Goal: Task Accomplishment & Management: Manage account settings

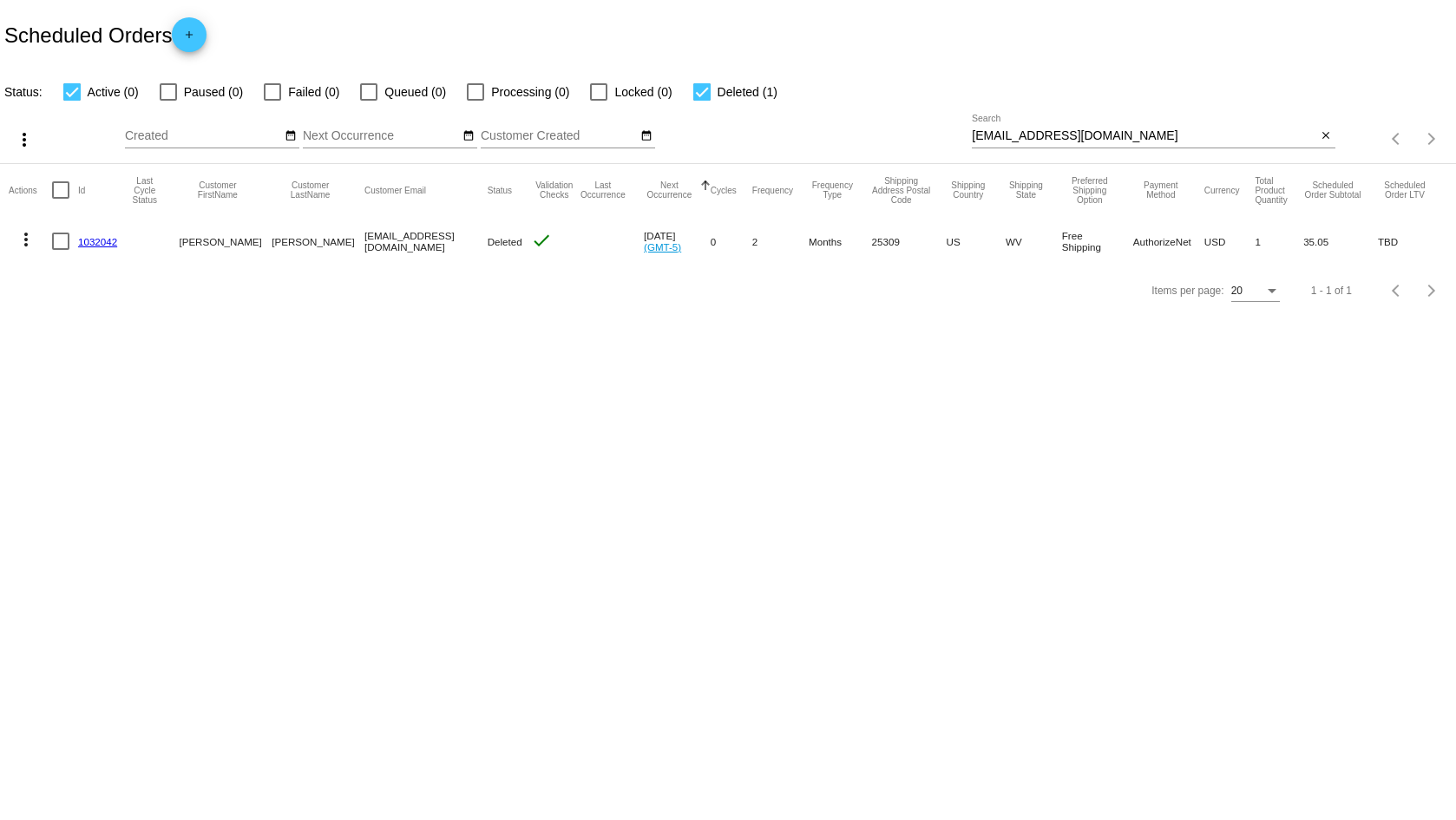
click at [1210, 138] on input "[EMAIL_ADDRESS][DOMAIN_NAME]" at bounding box center [1143, 135] width 344 height 14
paste input "joy@onst"
type input "[EMAIL_ADDRESS][DOMAIN_NAME]"
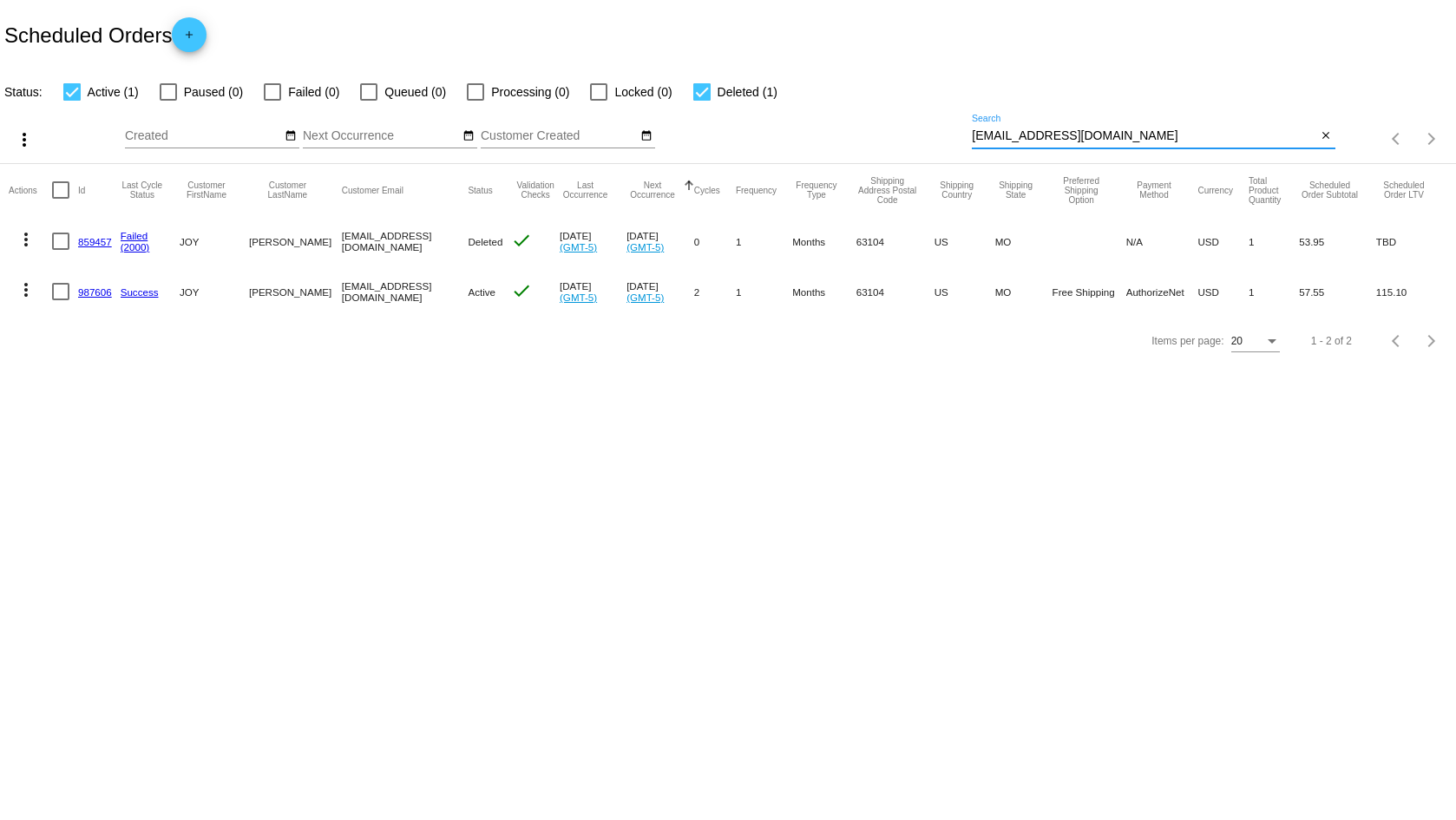
click at [23, 290] on mat-icon "more_vert" at bounding box center [25, 289] width 21 height 21
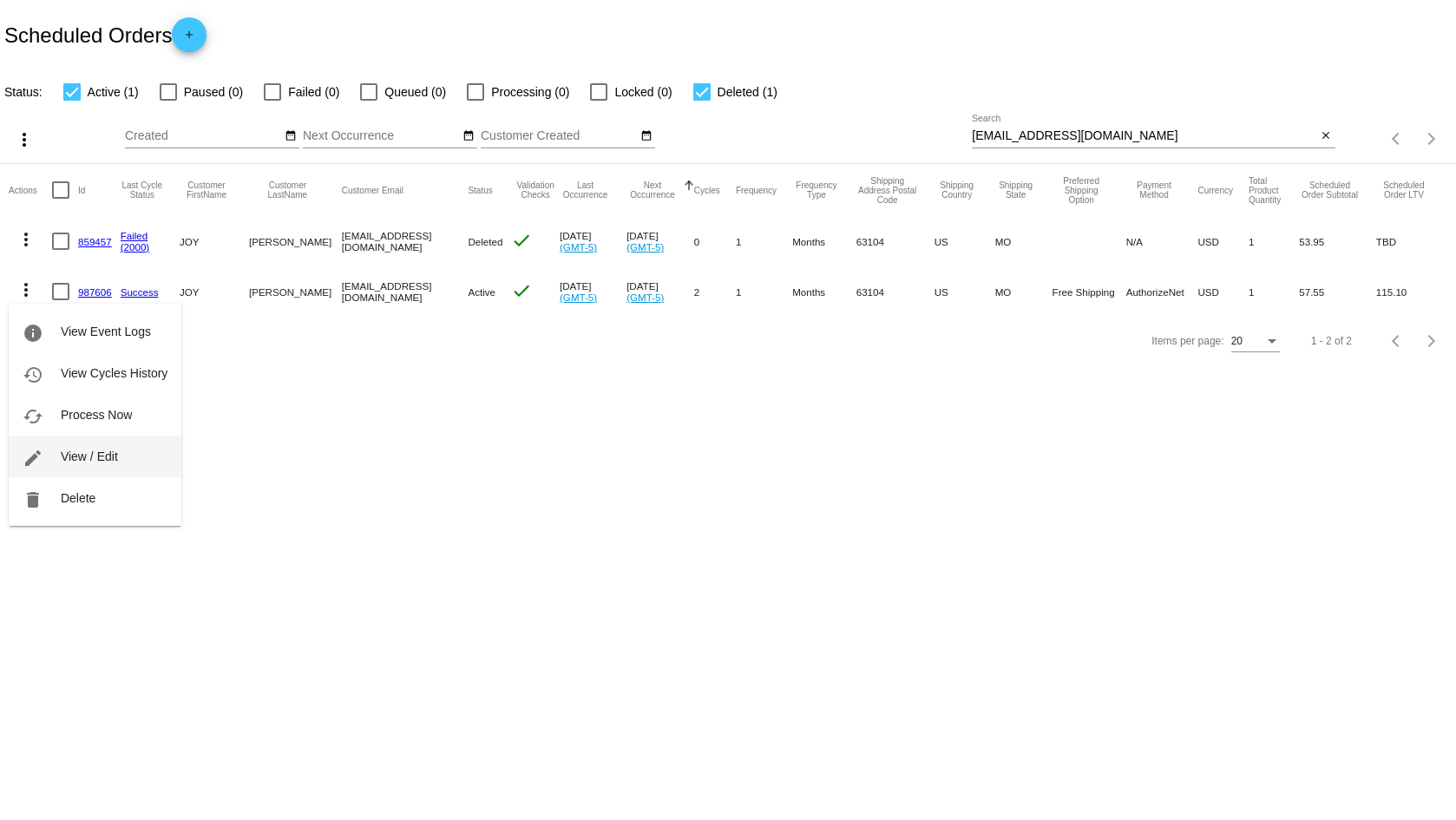
click at [99, 452] on span "View / Edit" at bounding box center [89, 456] width 57 height 14
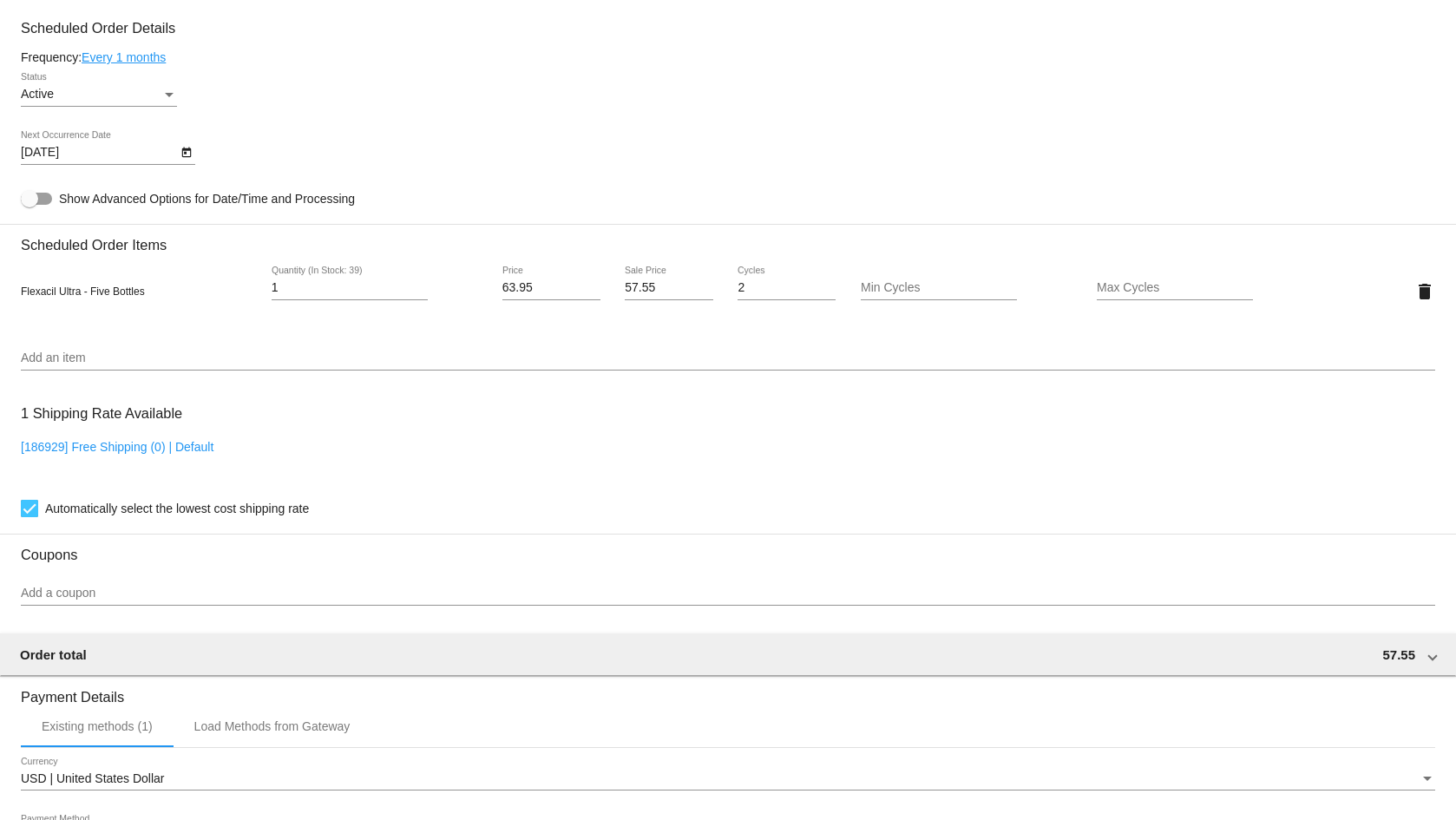
scroll to position [867, 0]
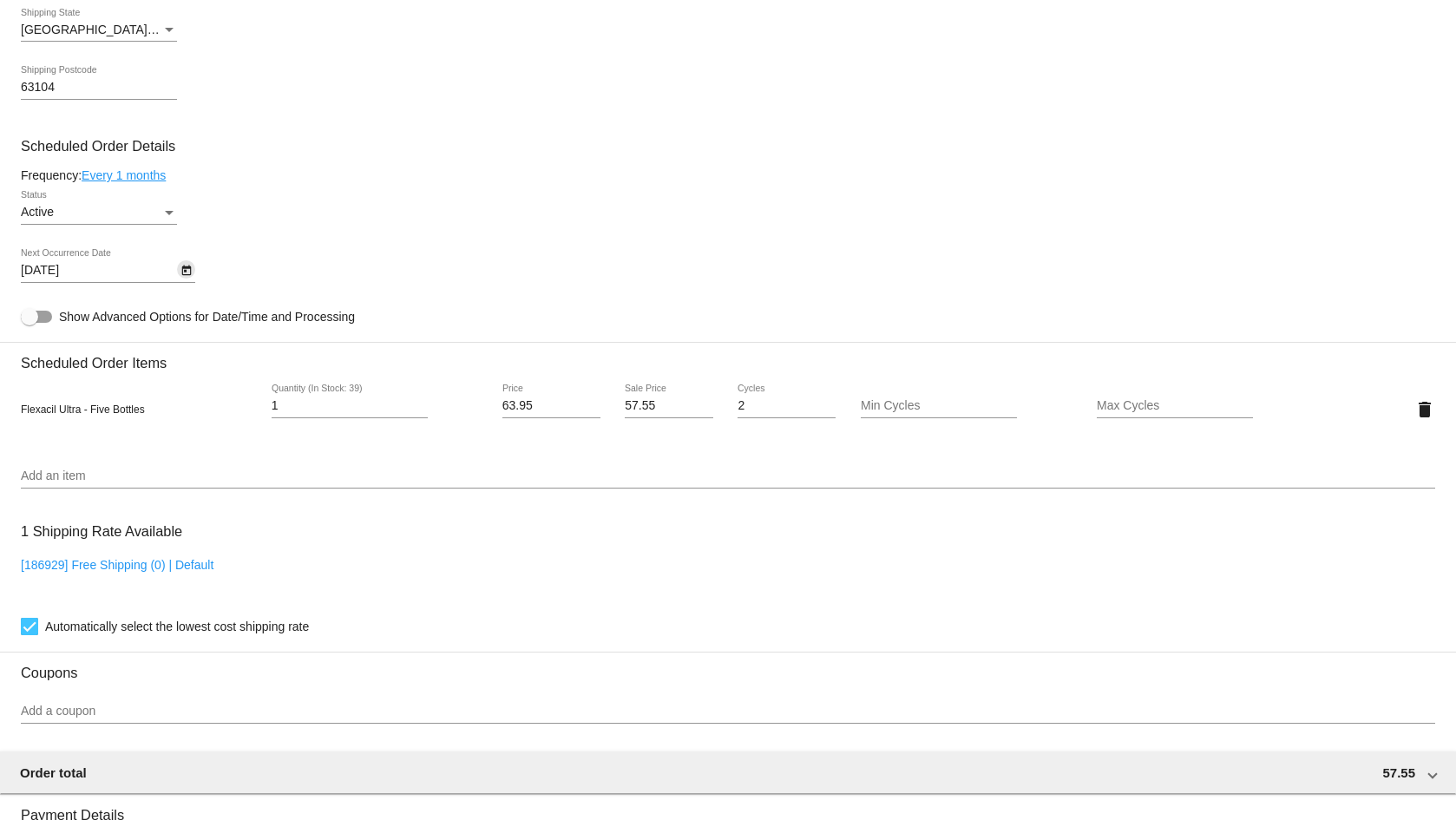
click at [185, 269] on icon "Open calendar" at bounding box center [186, 270] width 12 height 21
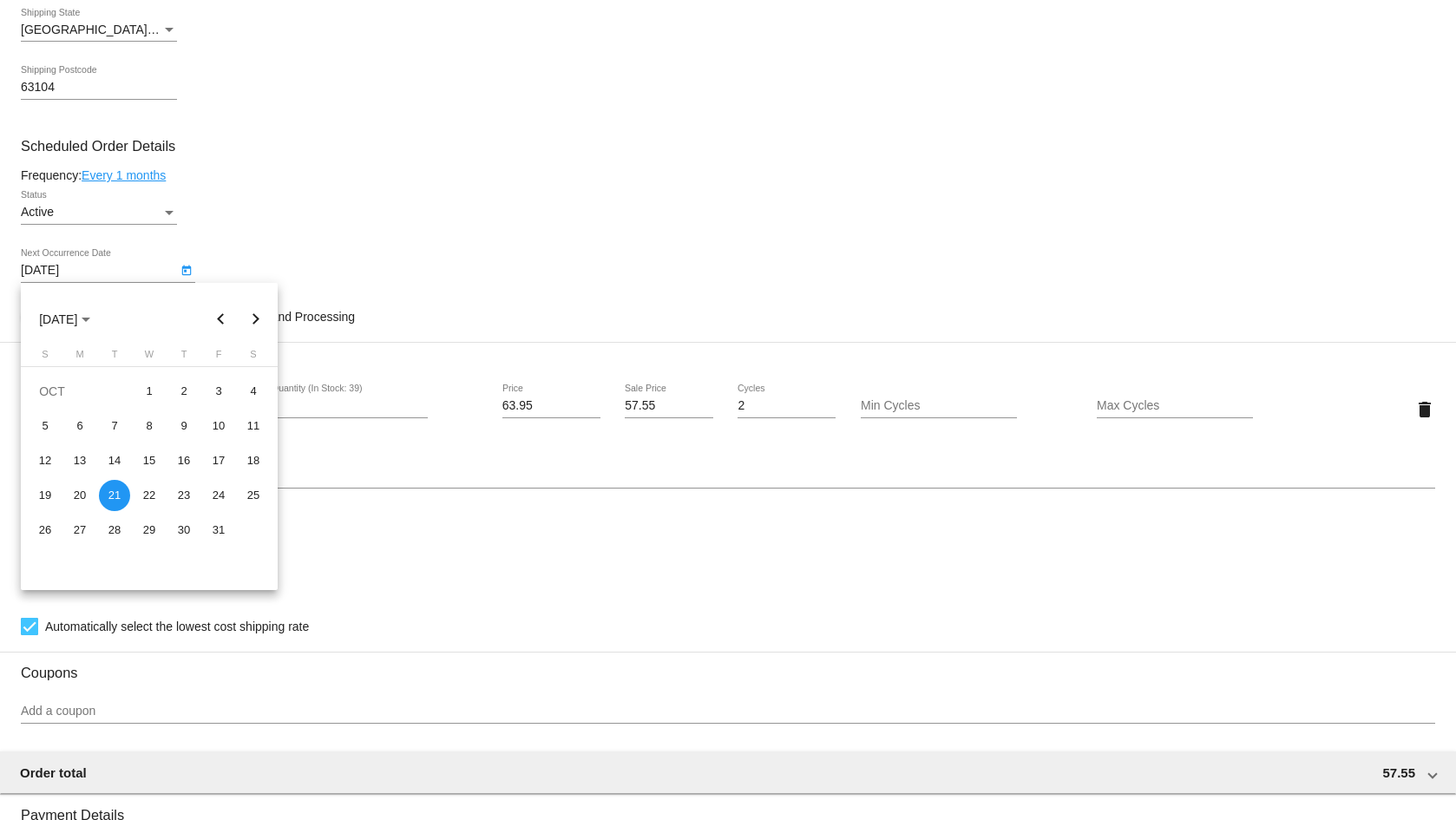
click at [252, 318] on button "Next month" at bounding box center [256, 319] width 34 height 34
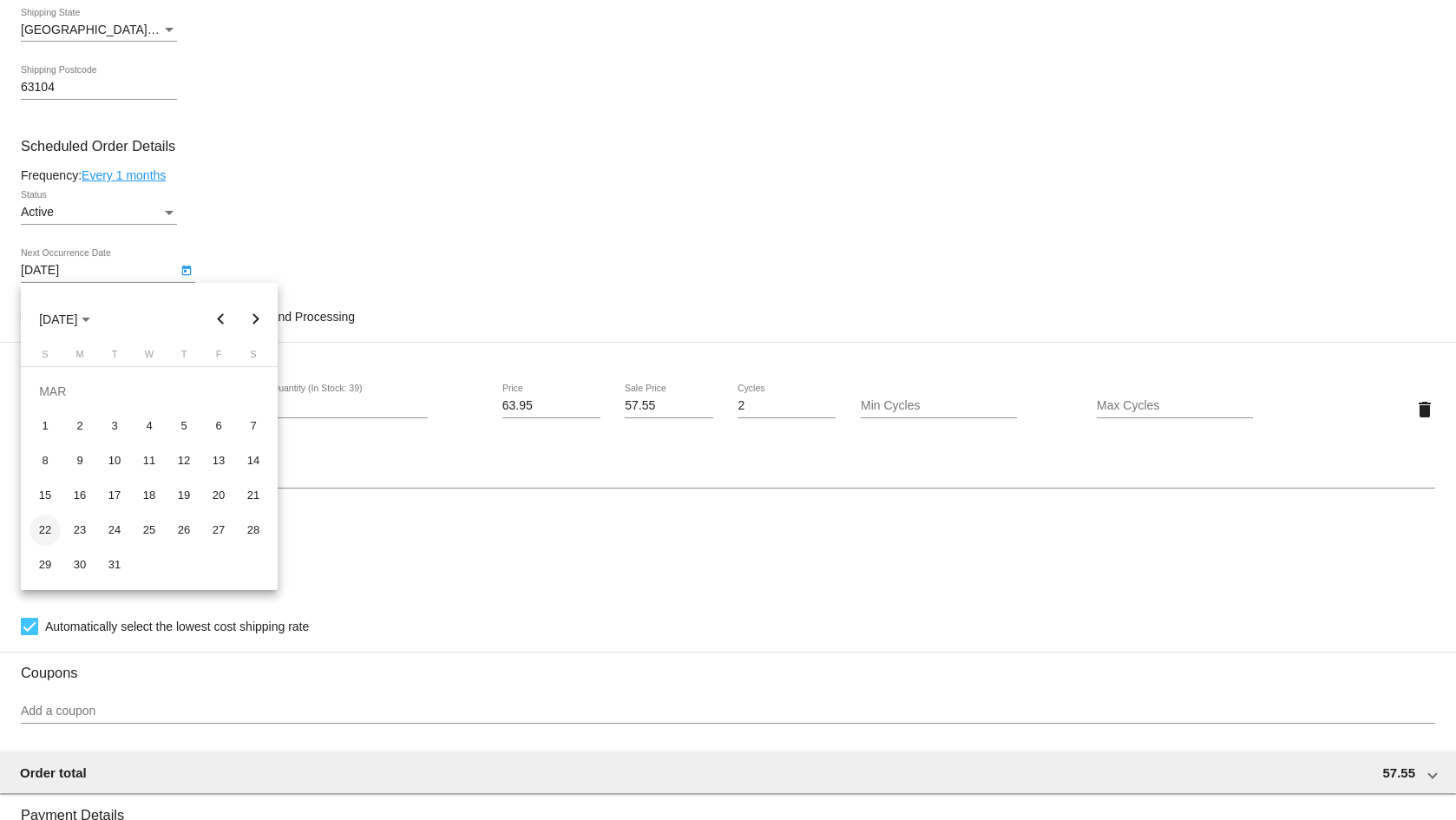
click at [46, 531] on div "22" at bounding box center [45, 530] width 32 height 32
type input "[DATE]"
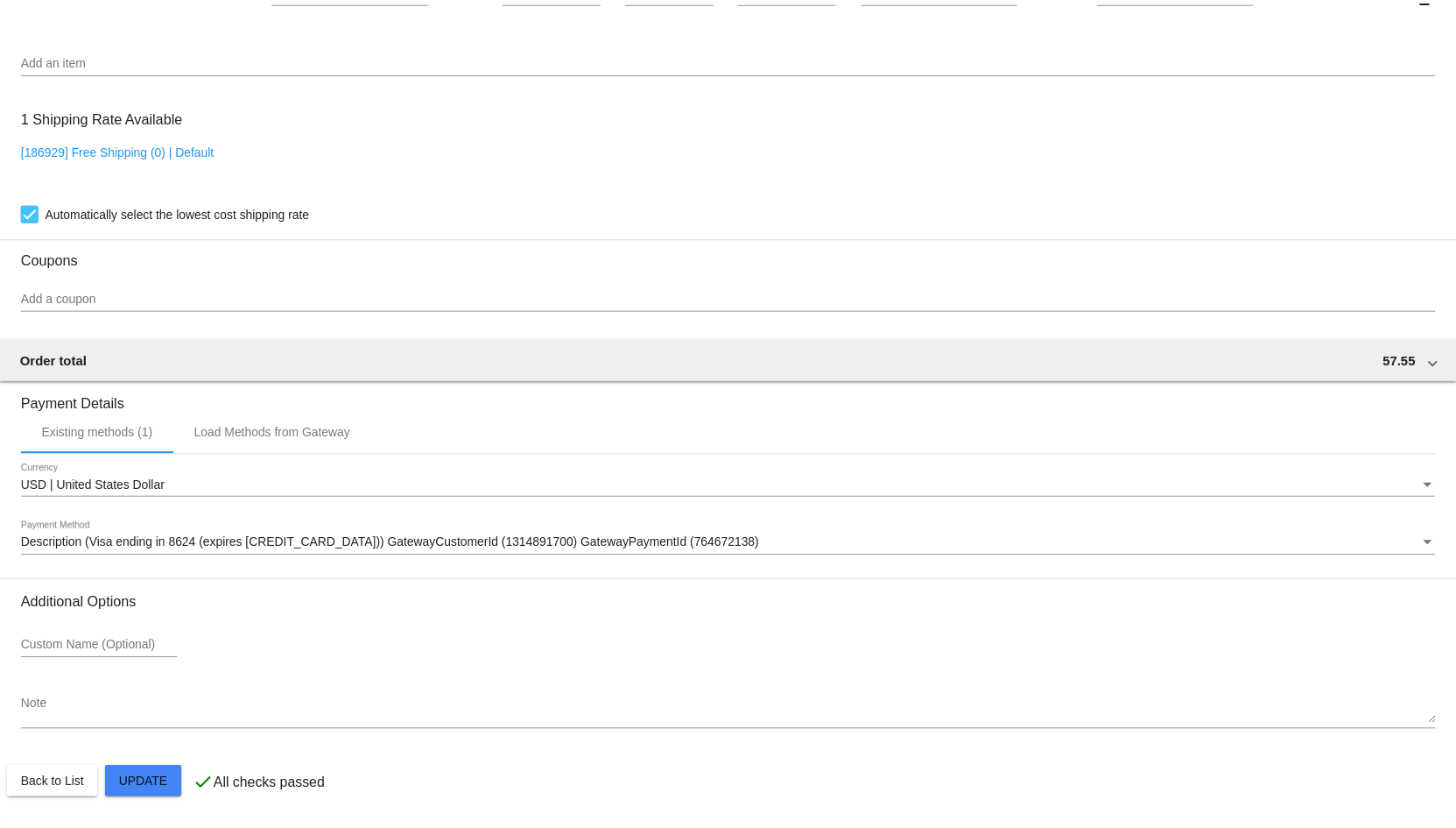
scroll to position [595, 0]
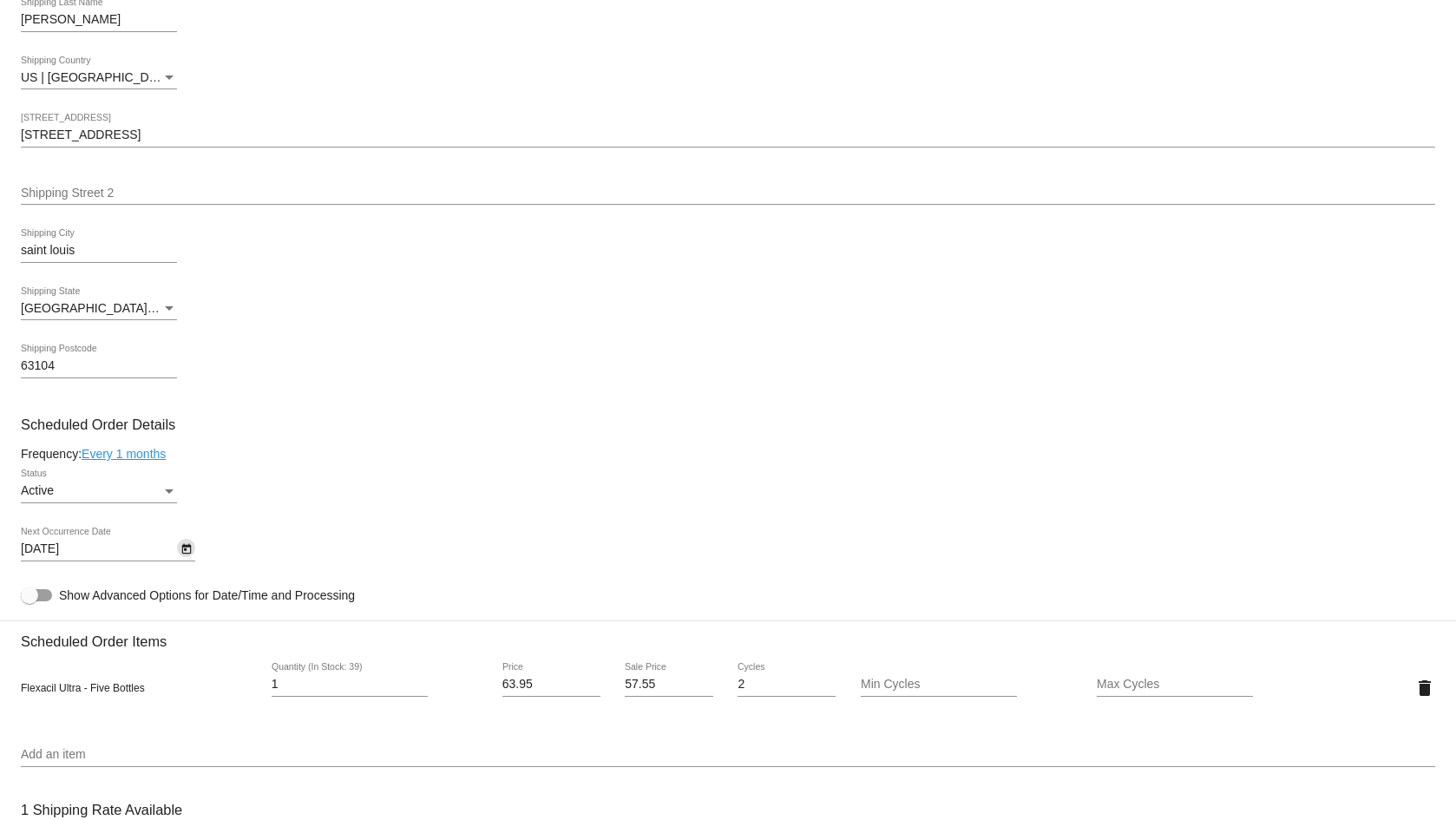
click at [135, 450] on link "Every 1 months" at bounding box center [123, 453] width 84 height 14
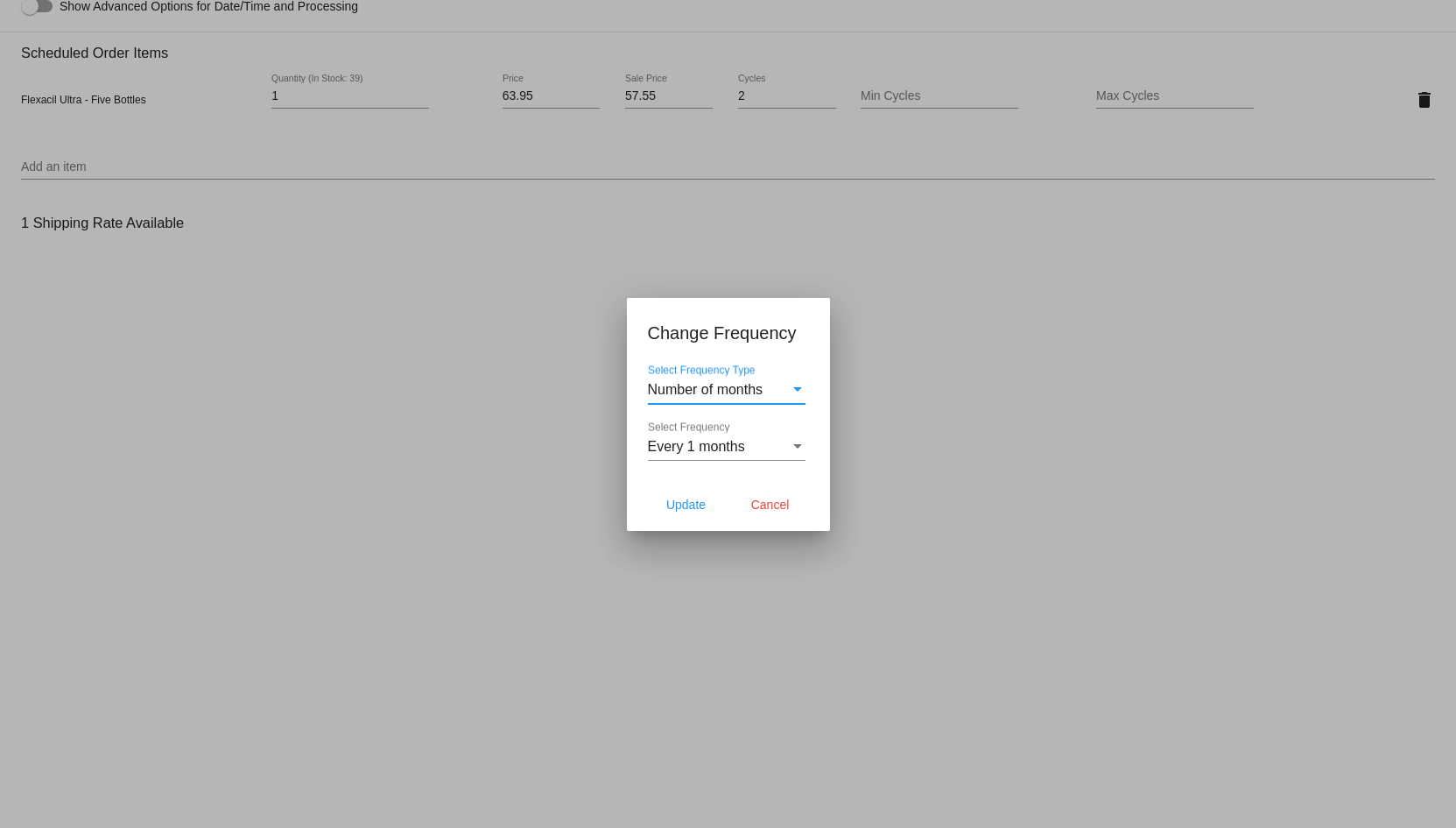
click at [749, 440] on div "Every 1 months" at bounding box center [719, 446] width 142 height 16
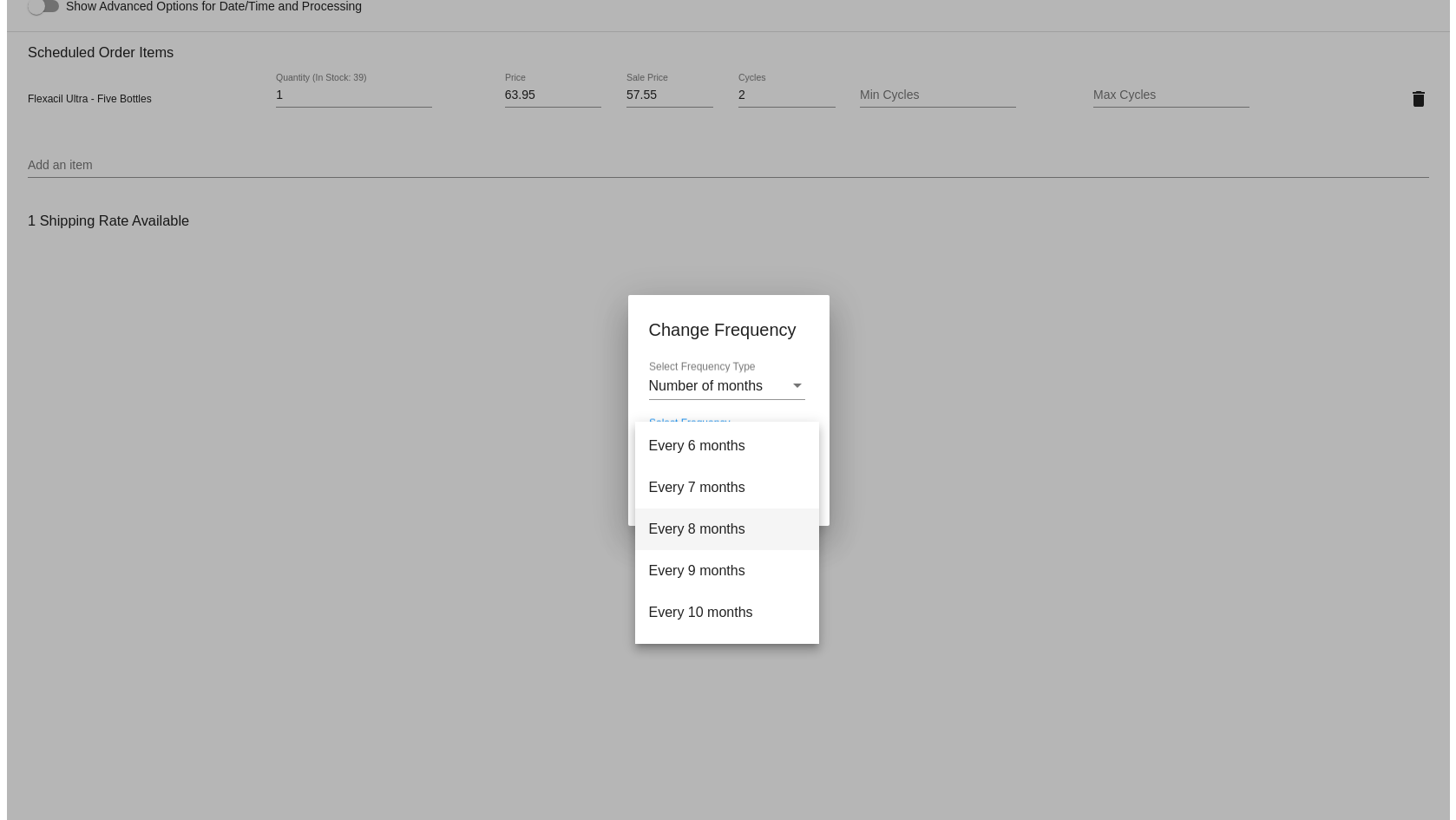
scroll to position [173, 0]
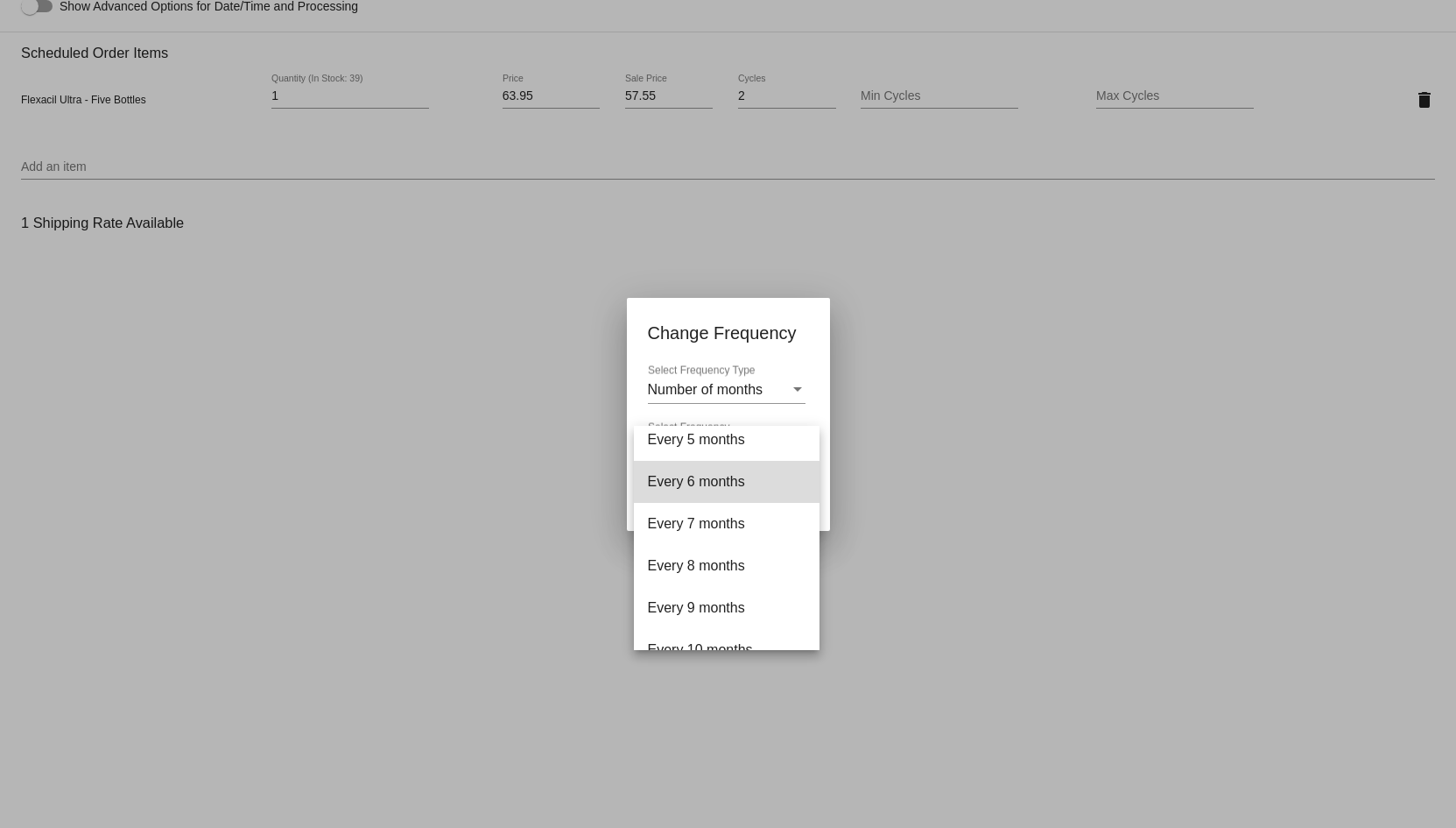
click at [737, 480] on span "Every 6 months" at bounding box center [727, 481] width 158 height 42
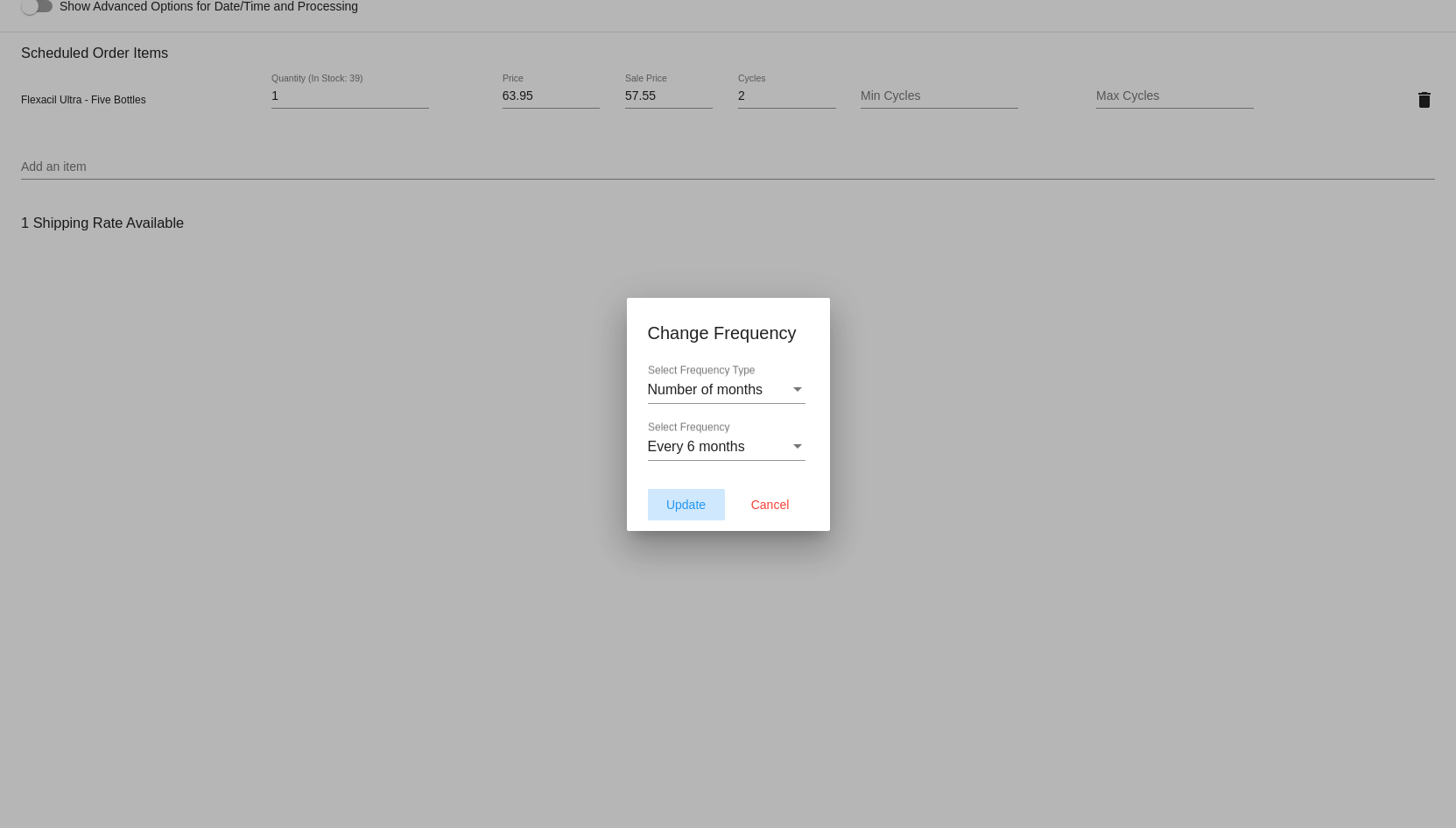
click at [684, 505] on span "Update" at bounding box center [686, 504] width 39 height 14
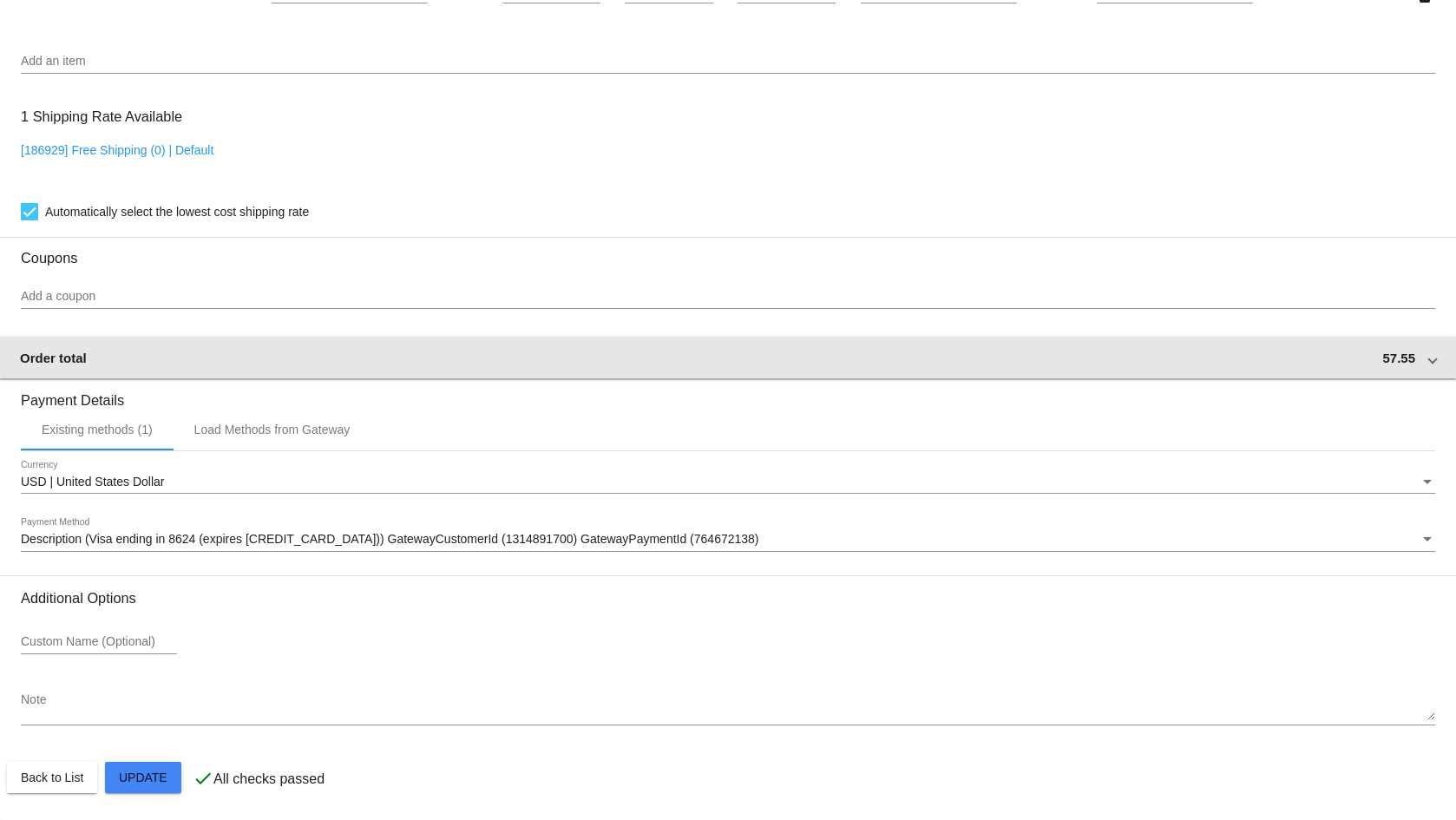
scroll to position [1283, 0]
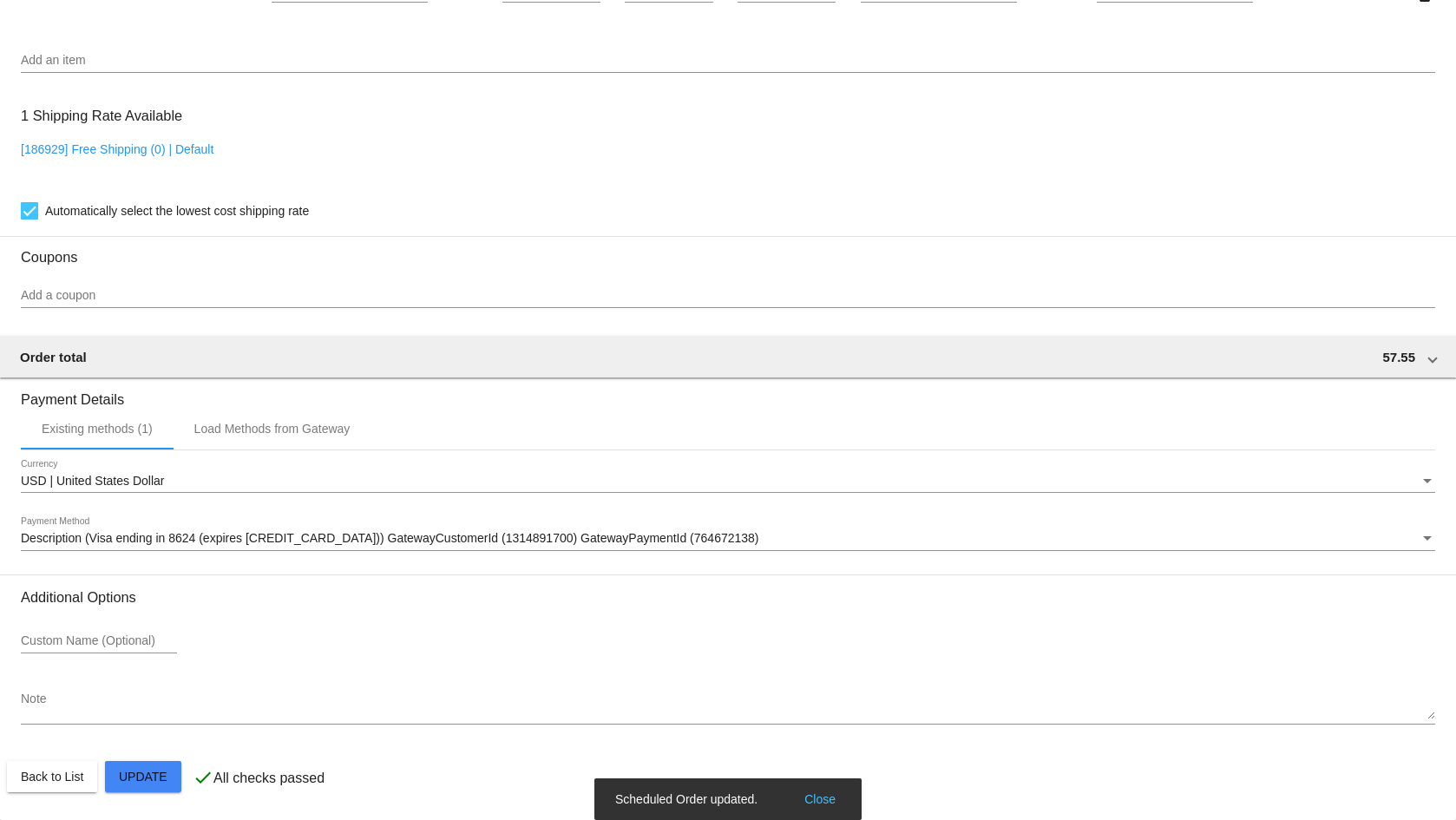
scroll to position [676, 0]
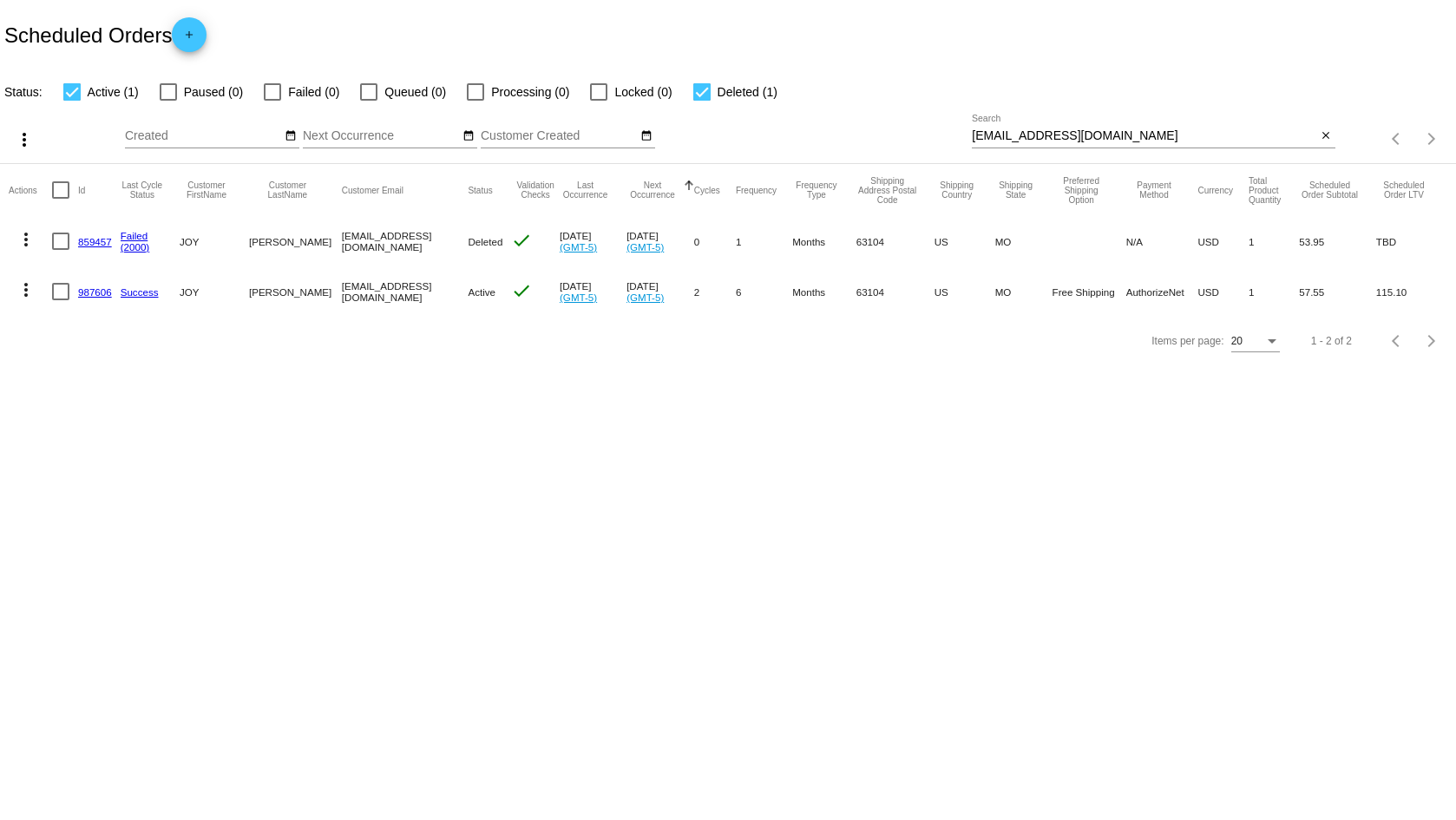
click at [89, 294] on link "987606" at bounding box center [94, 292] width 33 height 11
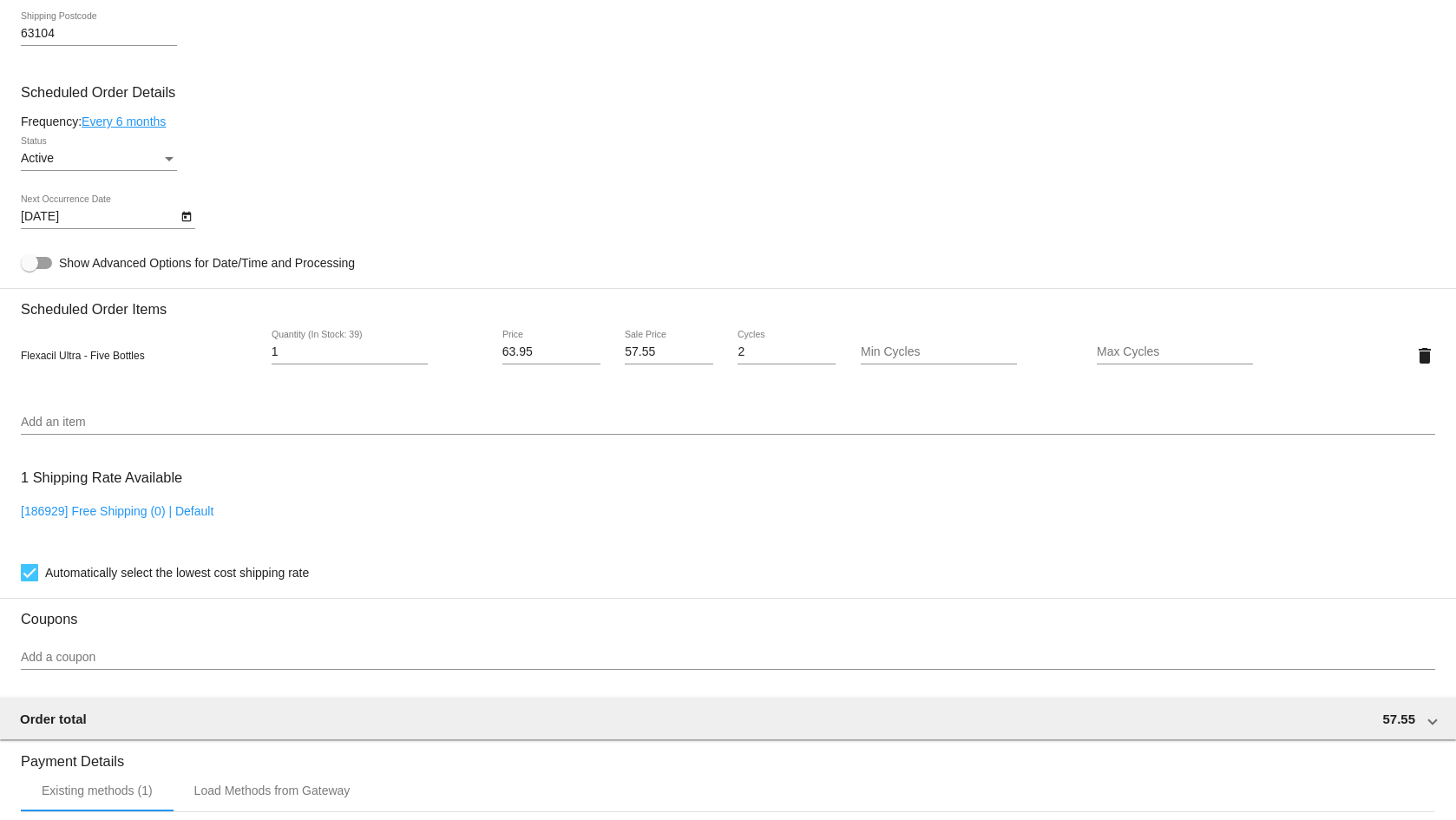
scroll to position [955, 0]
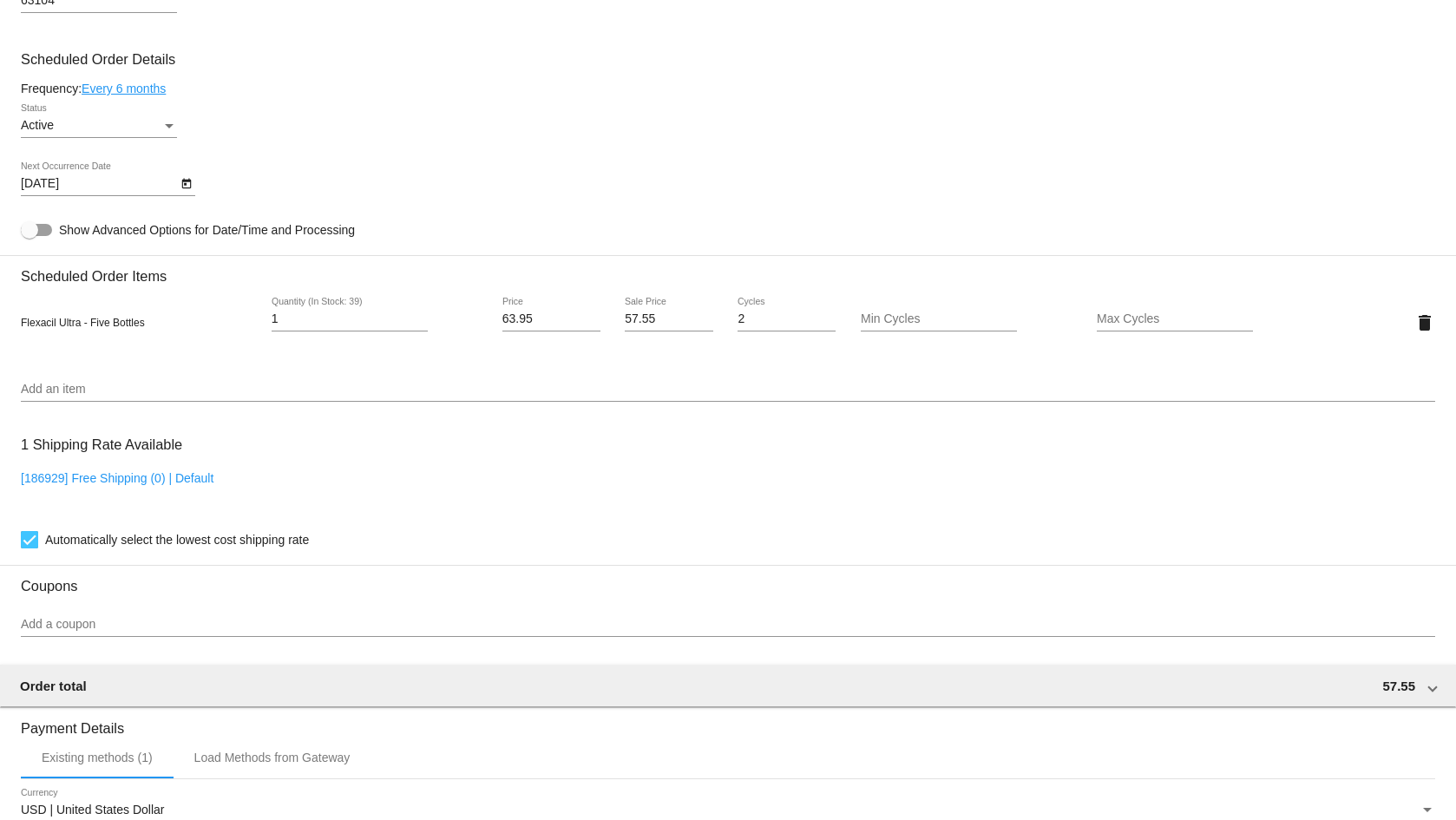
click at [405, 154] on mat-card-content "Customer 6278882: [PERSON_NAME] [PERSON_NAME][EMAIL_ADDRESS][DOMAIN_NAME] Custo…" at bounding box center [728, 252] width 1414 height 1635
